Goal: Task Accomplishment & Management: Complete application form

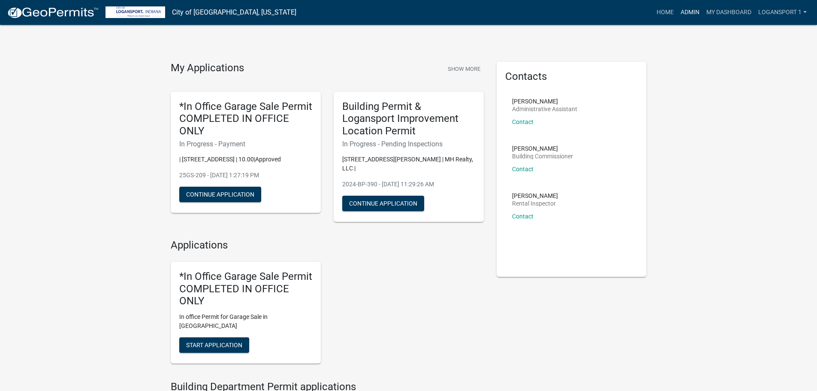
click at [686, 8] on link "Admin" at bounding box center [690, 12] width 26 height 16
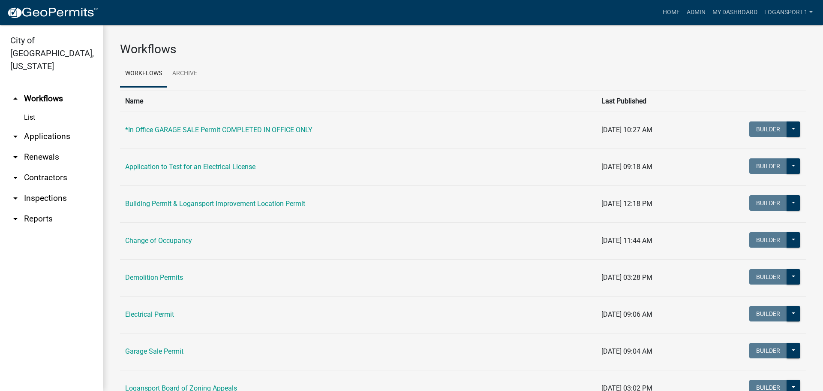
click at [44, 126] on link "arrow_drop_down Applications" at bounding box center [51, 136] width 103 height 21
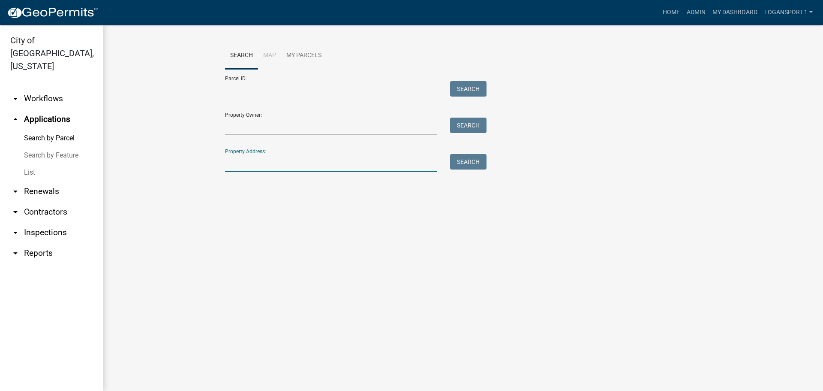
click at [250, 167] on input "Property Address:" at bounding box center [331, 163] width 212 height 18
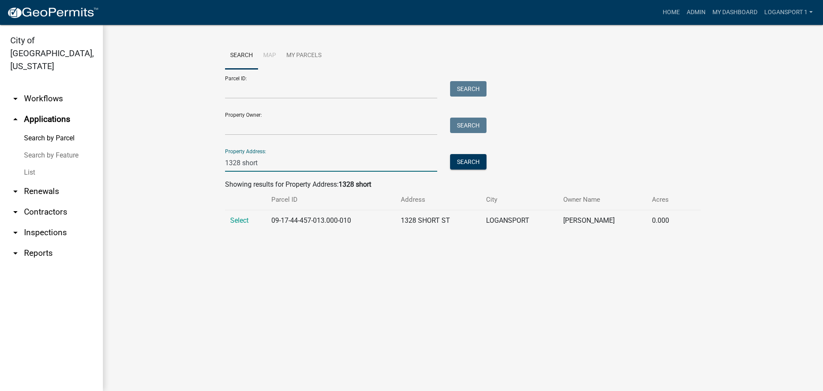
type input "1328 short"
click at [238, 216] on td "Select" at bounding box center [245, 220] width 41 height 21
click at [239, 219] on span "Select" at bounding box center [239, 220] width 18 height 8
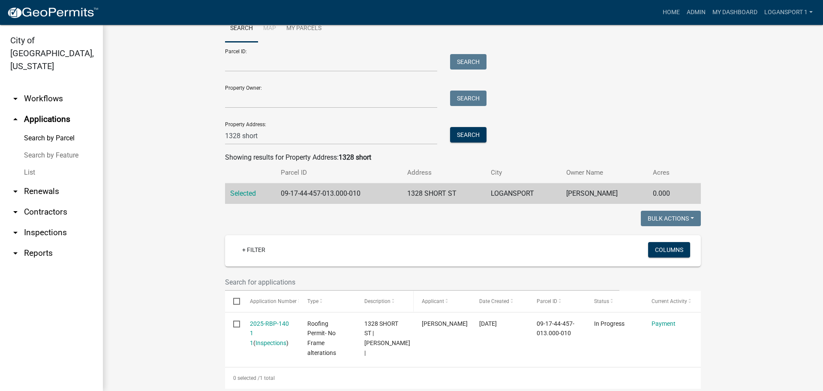
scroll to position [42, 0]
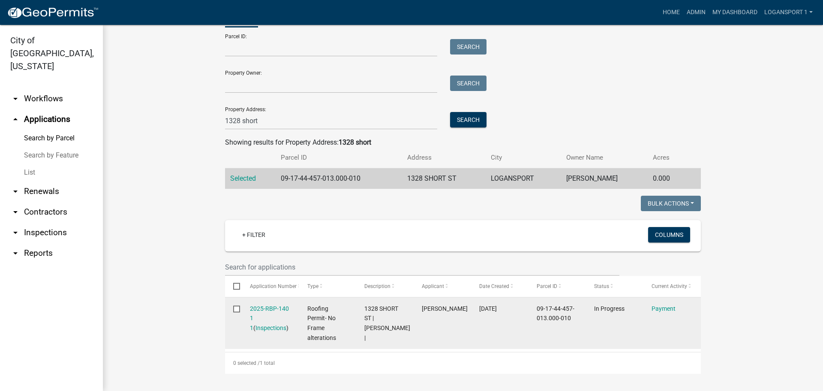
click at [662, 312] on div "Payment" at bounding box center [672, 309] width 41 height 10
click at [662, 307] on link "Payment" at bounding box center [664, 308] width 24 height 7
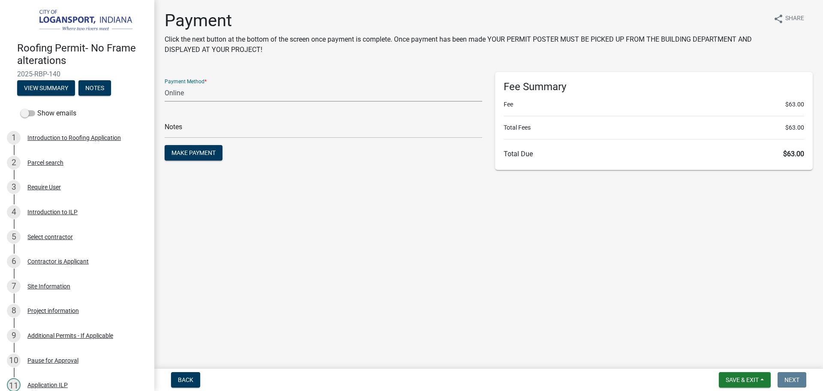
click at [222, 98] on select "Credit Card POS Check Cash Online" at bounding box center [324, 93] width 318 height 18
click at [228, 93] on select "Credit Card POS Check Cash Online" at bounding box center [324, 93] width 318 height 18
select select "2: 1"
click at [165, 84] on select "Credit Card POS Check Cash Online" at bounding box center [324, 93] width 318 height 18
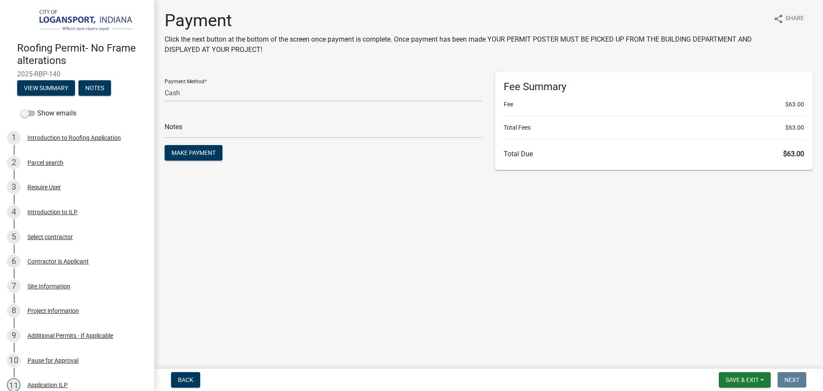
click at [364, 192] on main "Payment Click the next button at the bottom of the screen once payment is compl…" at bounding box center [488, 182] width 669 height 365
click at [260, 126] on input "text" at bounding box center [324, 129] width 318 height 18
type input "118378"
click at [189, 151] on span "Make Payment" at bounding box center [193, 152] width 44 height 7
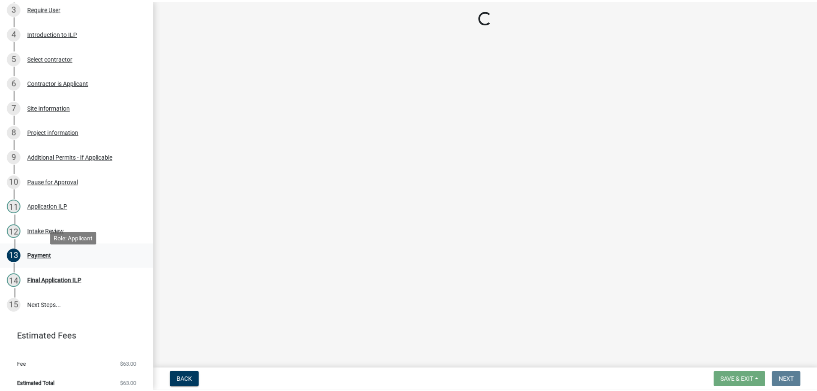
scroll to position [183, 0]
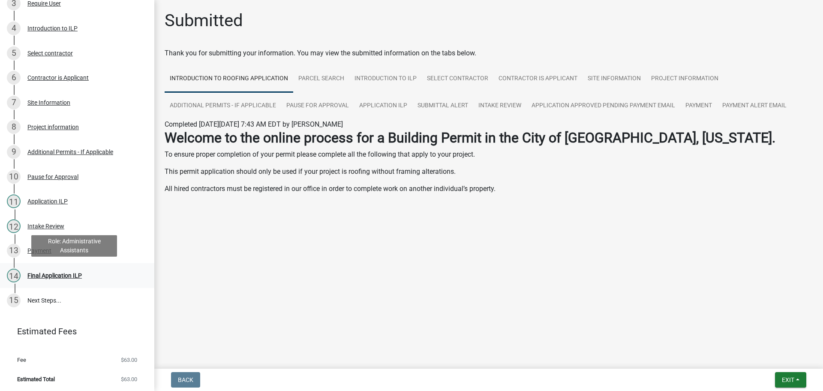
click at [60, 274] on div "Final Application ILP" at bounding box center [54, 275] width 54 height 6
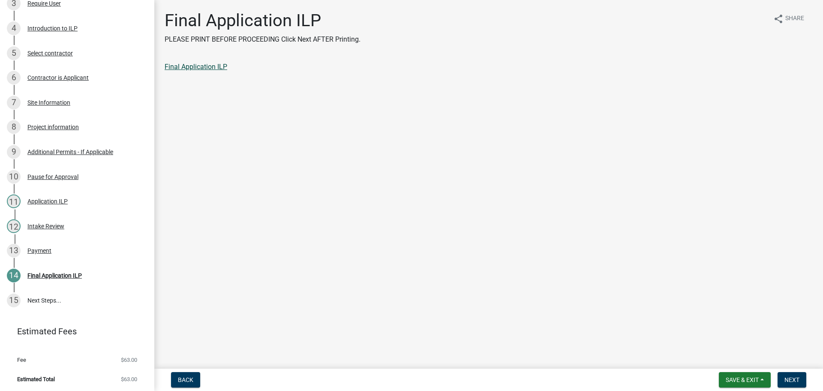
click at [193, 65] on link "Final Application ILP" at bounding box center [196, 67] width 63 height 8
click at [791, 376] on span "Next" at bounding box center [792, 379] width 15 height 7
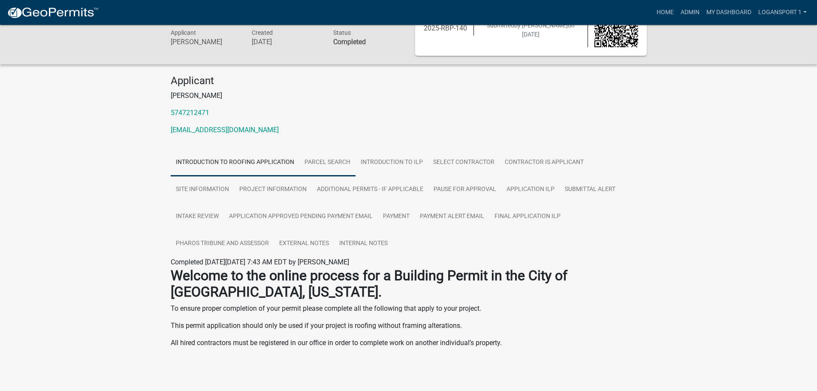
click at [337, 159] on link "Parcel search" at bounding box center [327, 162] width 56 height 27
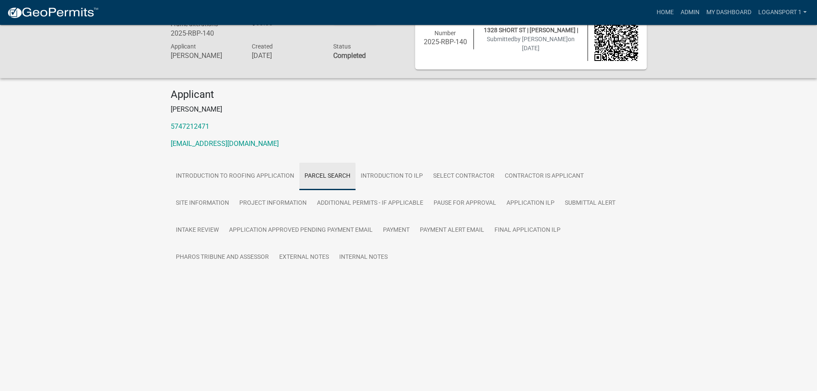
scroll to position [25, 0]
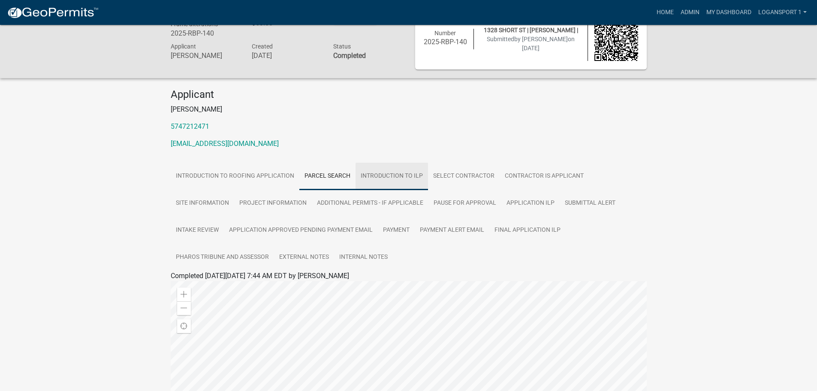
click at [388, 173] on link "Introduction to ILP" at bounding box center [391, 175] width 72 height 27
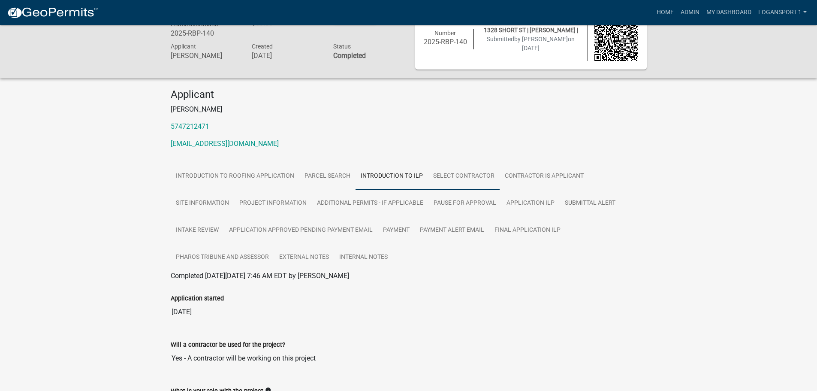
click at [449, 176] on link "Select contractor" at bounding box center [464, 175] width 72 height 27
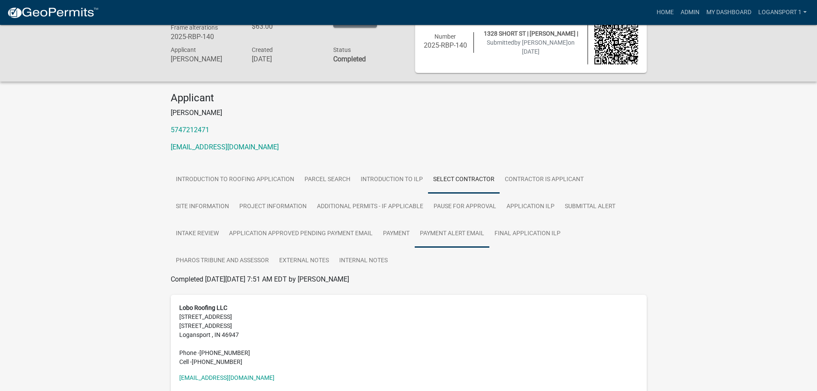
scroll to position [0, 0]
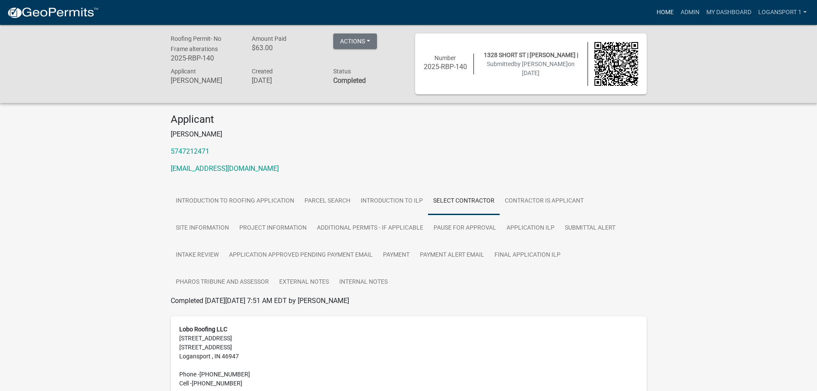
click at [665, 7] on link "Home" at bounding box center [665, 12] width 24 height 16
